Goal: Task Accomplishment & Management: Manage account settings

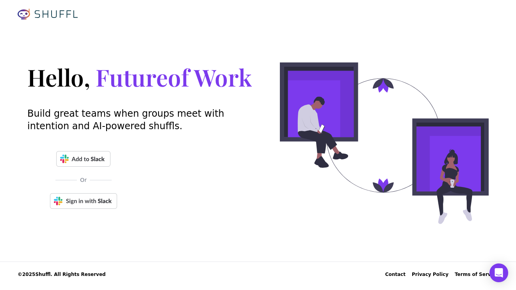
click at [95, 206] on img at bounding box center [83, 201] width 67 height 16
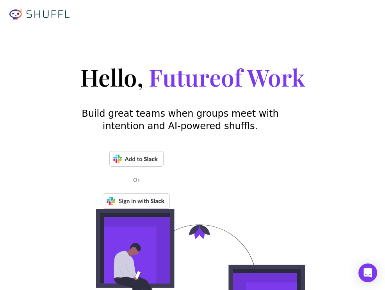
click at [250, 99] on div "Hello, Future of Work Build great teams when groups meet with intention and AI-…" at bounding box center [192, 136] width 225 height 146
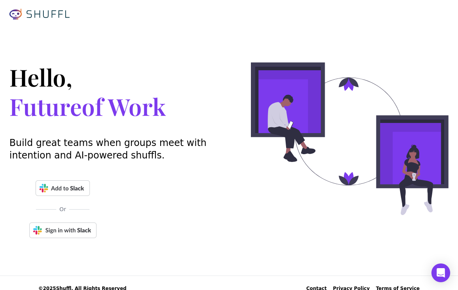
scroll to position [11, 0]
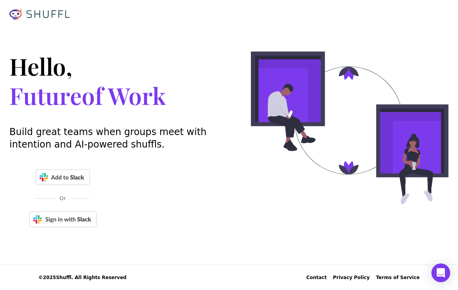
click at [74, 217] on img at bounding box center [62, 220] width 67 height 16
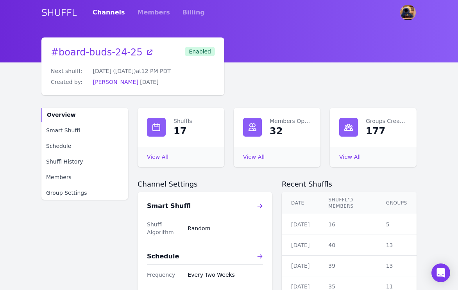
click at [204, 54] on span "Enabled" at bounding box center [200, 51] width 30 height 9
click at [204, 51] on span "Enabled" at bounding box center [200, 51] width 30 height 9
click at [70, 197] on span "Group Settings" at bounding box center [66, 193] width 41 height 8
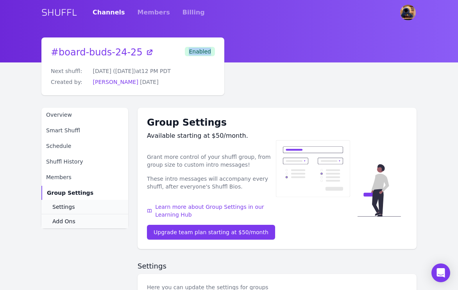
click at [206, 57] on div "Enabled" at bounding box center [200, 66] width 30 height 39
click at [206, 55] on span "Enabled" at bounding box center [200, 51] width 30 height 9
click at [150, 15] on link "Members" at bounding box center [154, 13] width 32 height 22
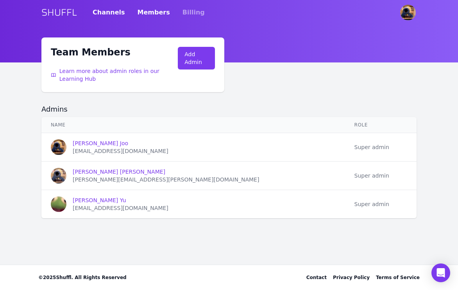
click at [95, 13] on link "Channels" at bounding box center [109, 13] width 32 height 22
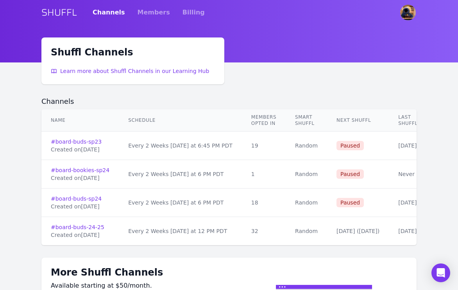
click at [369, 229] on div "[DATE] ( [DATE] )" at bounding box center [357, 231] width 43 height 8
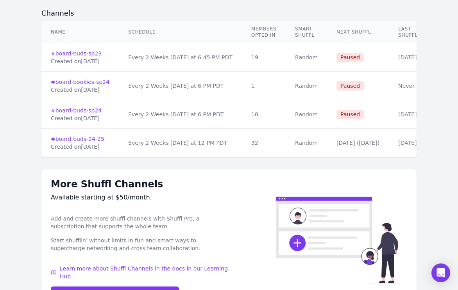
click at [227, 188] on h1 "More Shuffl Channels" at bounding box center [140, 184] width 178 height 11
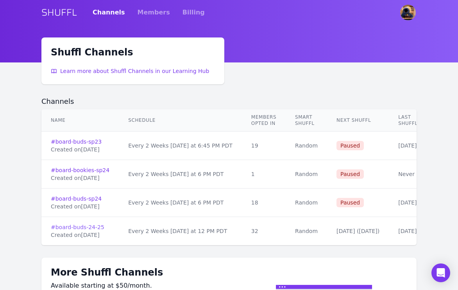
click at [92, 226] on link "# board-buds-24-25" at bounding box center [80, 227] width 59 height 8
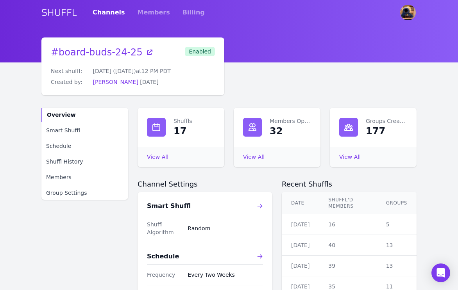
click at [257, 209] on icon at bounding box center [260, 206] width 6 height 6
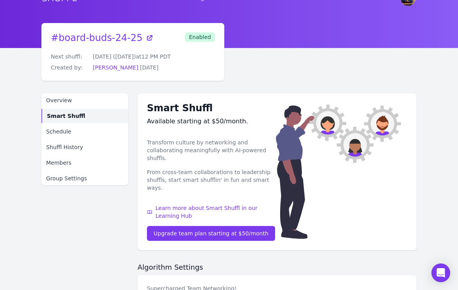
scroll to position [8, 0]
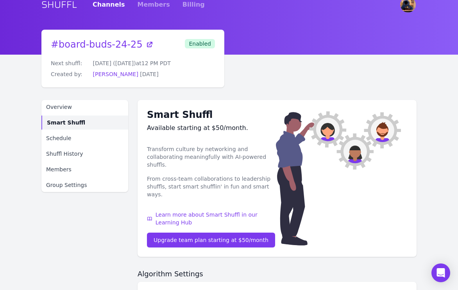
click at [58, 127] on span "Smart Shuffl" at bounding box center [66, 123] width 38 height 8
click at [57, 109] on link "Overview" at bounding box center [84, 107] width 87 height 14
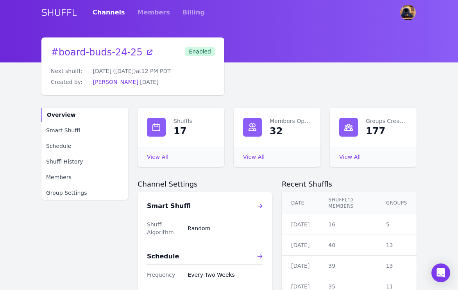
scroll to position [181, 0]
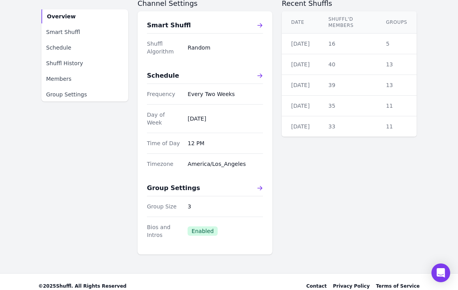
click at [193, 230] on span "Enabled" at bounding box center [203, 231] width 30 height 9
click at [263, 186] on icon at bounding box center [260, 188] width 6 height 6
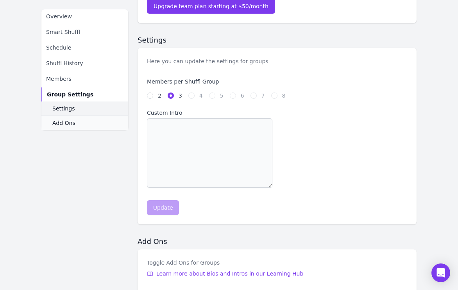
scroll to position [184, 0]
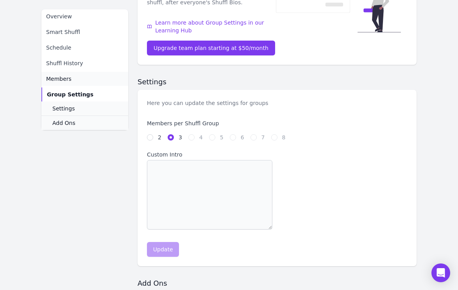
click at [73, 75] on link "Members" at bounding box center [84, 79] width 87 height 14
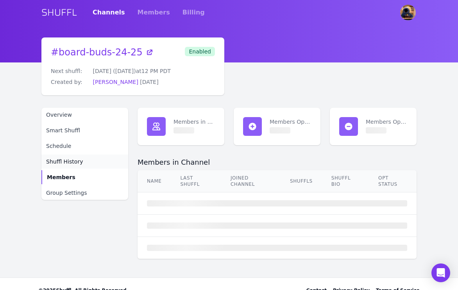
click at [92, 167] on link "Shuffl History" at bounding box center [84, 162] width 87 height 14
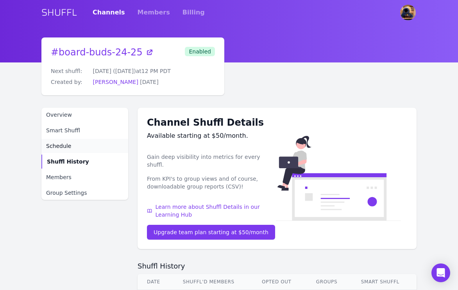
click at [89, 153] on link "Schedule" at bounding box center [84, 146] width 87 height 14
select select "EVERY_TWO_WEEKS"
select select "12"
select select "America/Los_Angeles"
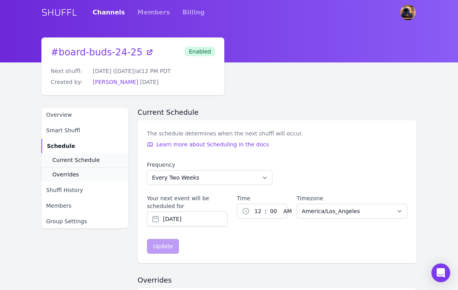
click at [200, 54] on span "Enabled" at bounding box center [200, 51] width 30 height 9
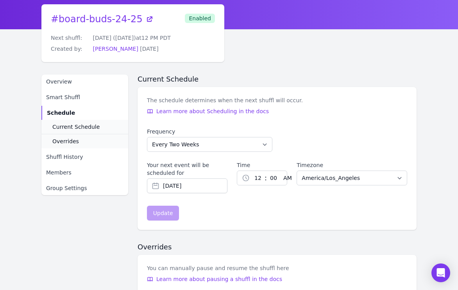
scroll to position [33, 0]
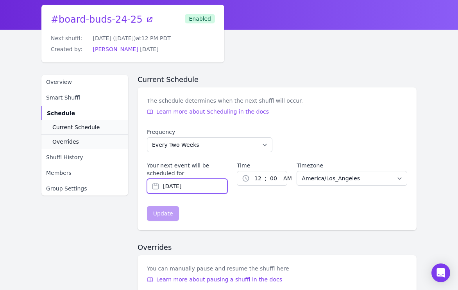
click at [209, 194] on div "Your next event will be scheduled for [DATE]" at bounding box center [187, 178] width 80 height 32
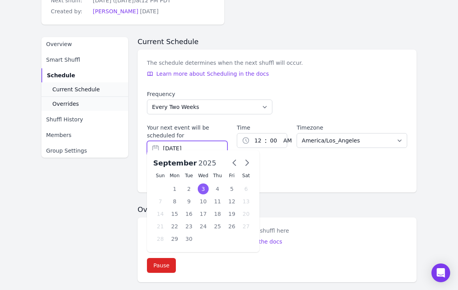
scroll to position [115, 0]
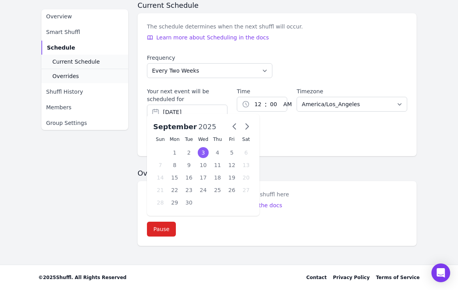
click at [293, 143] on form "Frequency Every Week Every Two Weeks Every Three Weeks Every Four Weeks Start O…" at bounding box center [277, 100] width 260 height 93
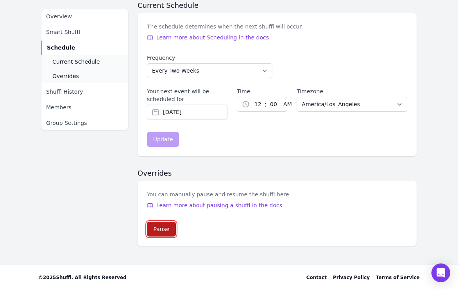
click at [163, 229] on div "Pause" at bounding box center [161, 229] width 16 height 8
click at [255, 204] on span "Learn more about pausing a shuffl in the docs" at bounding box center [219, 206] width 126 height 8
